Goal: Task Accomplishment & Management: Manage account settings

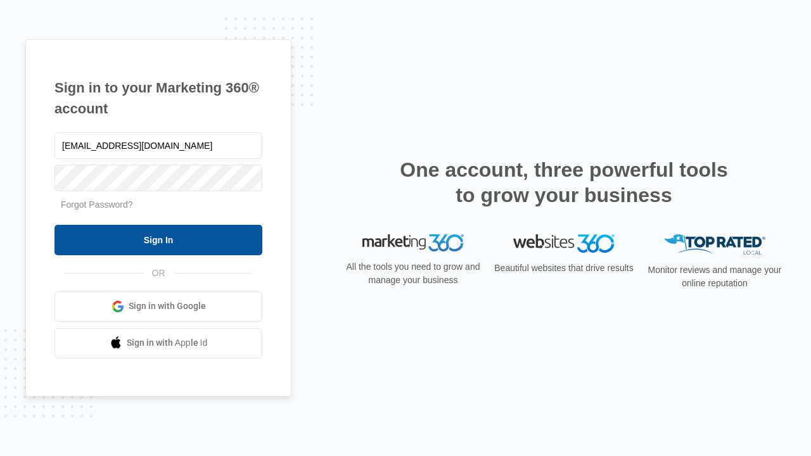
click at [158, 240] on input "Sign In" at bounding box center [158, 240] width 208 height 30
